Goal: Transaction & Acquisition: Purchase product/service

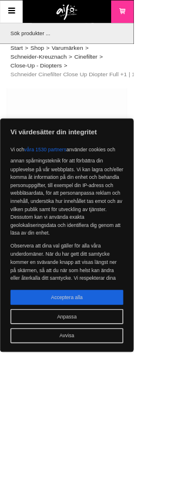
scroll to position [0, 15]
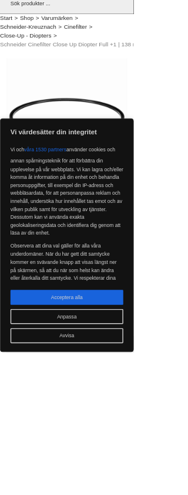
scroll to position [45, 0]
